Goal: Task Accomplishment & Management: Use online tool/utility

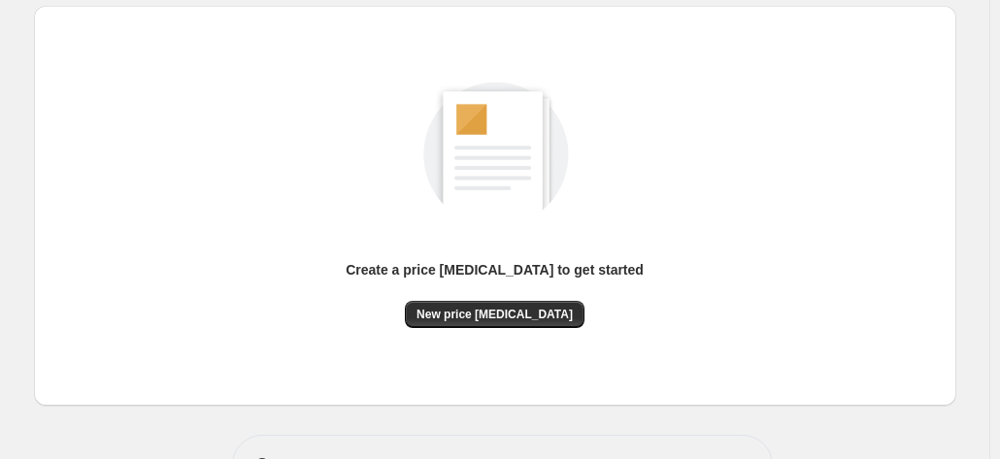
scroll to position [267, 0]
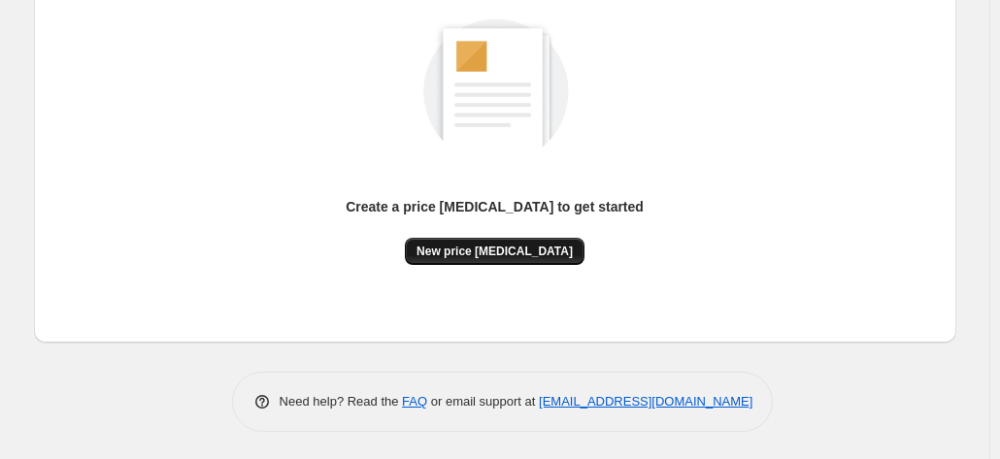
click at [507, 246] on span "New price [MEDICAL_DATA]" at bounding box center [494, 252] width 156 height 16
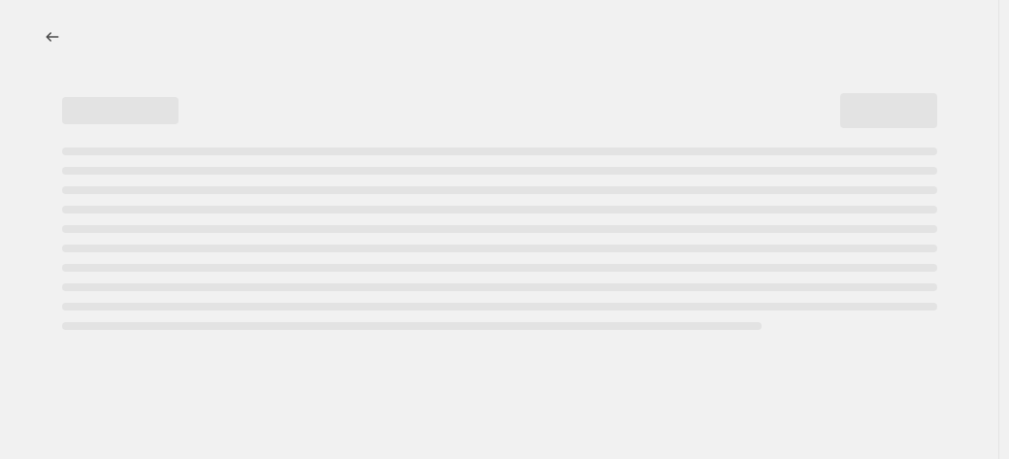
select select "percentage"
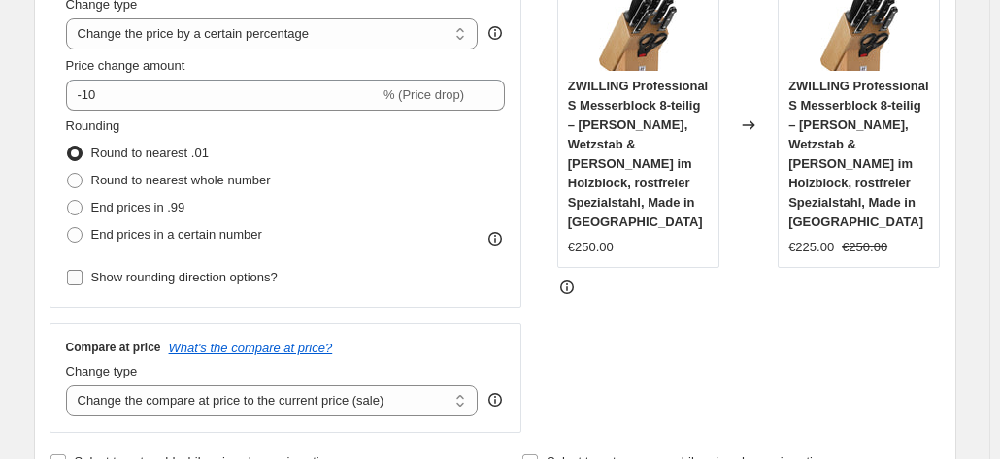
scroll to position [194, 0]
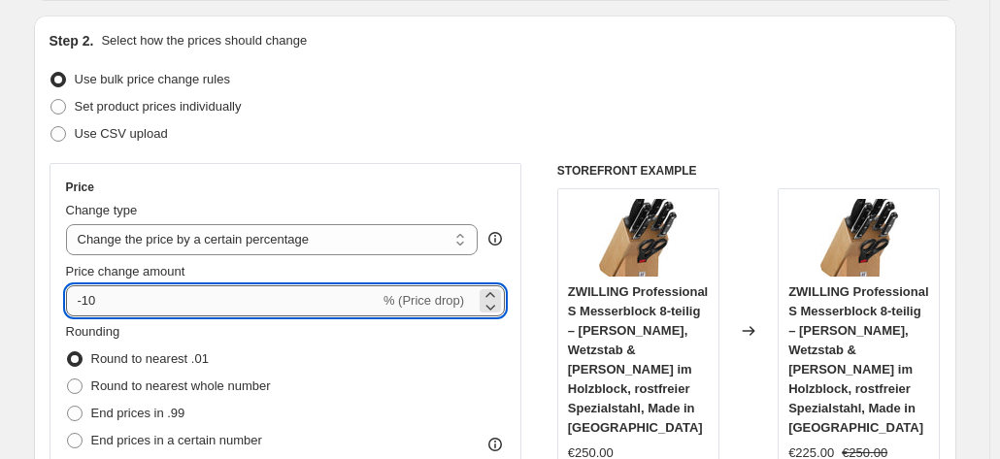
click at [120, 292] on input "-10" at bounding box center [222, 300] width 313 height 31
type input "-1"
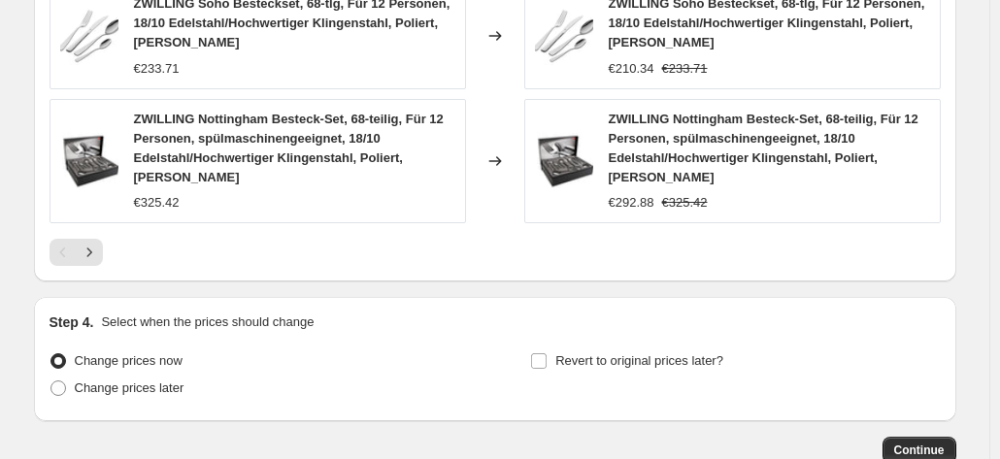
scroll to position [1553, 0]
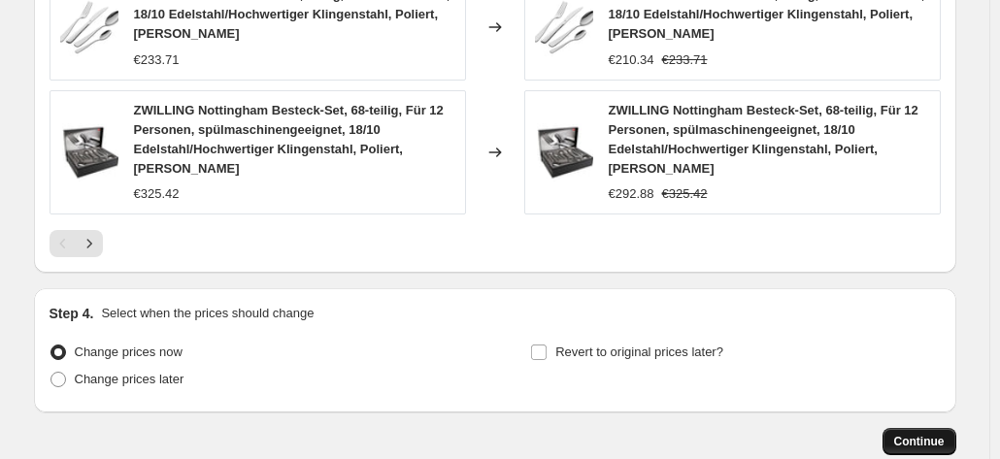
type input "-35"
click at [916, 434] on span "Continue" at bounding box center [919, 442] width 50 height 16
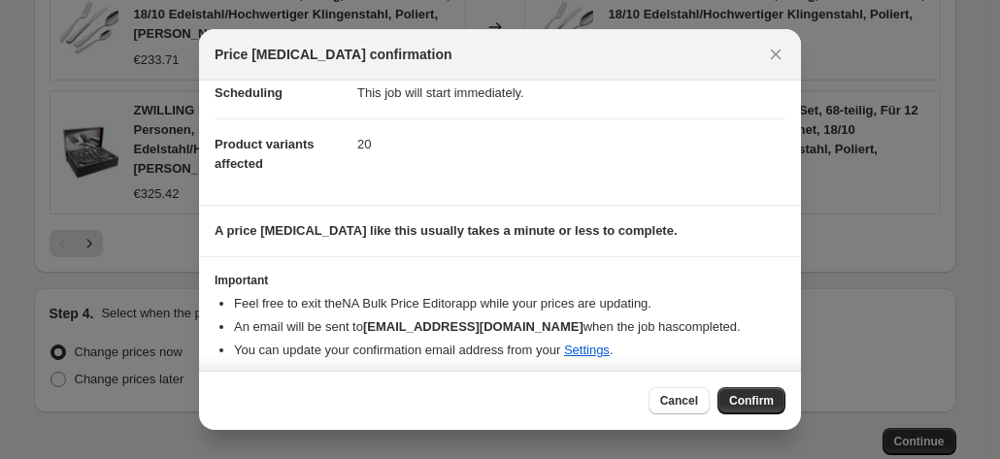
scroll to position [177, 0]
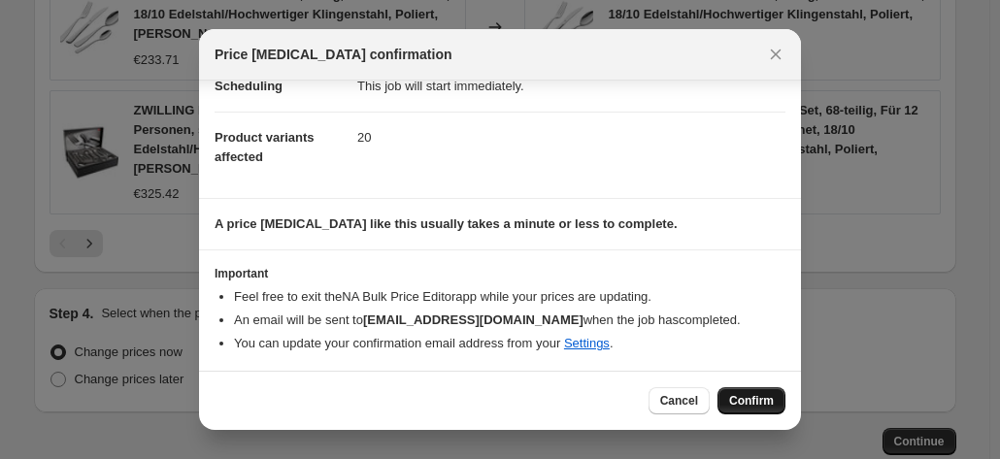
click at [745, 405] on span "Confirm" at bounding box center [751, 401] width 45 height 16
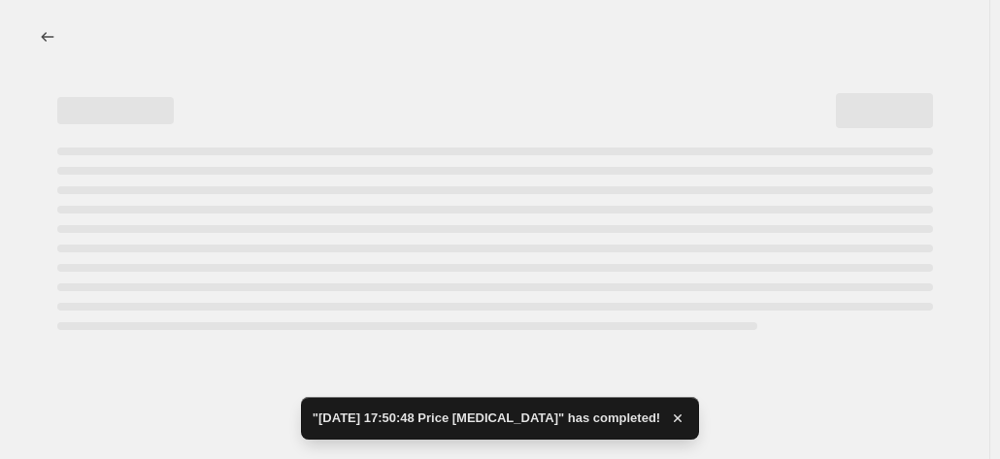
select select "percentage"
